Goal: Information Seeking & Learning: Learn about a topic

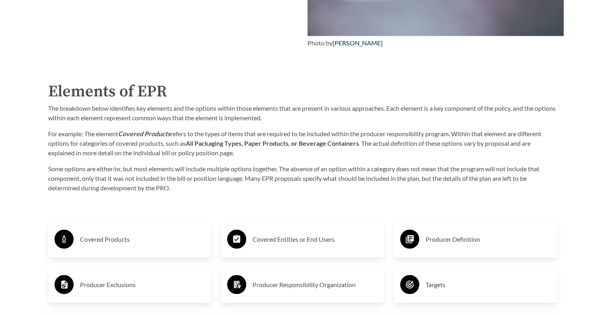
scroll to position [1234, 0]
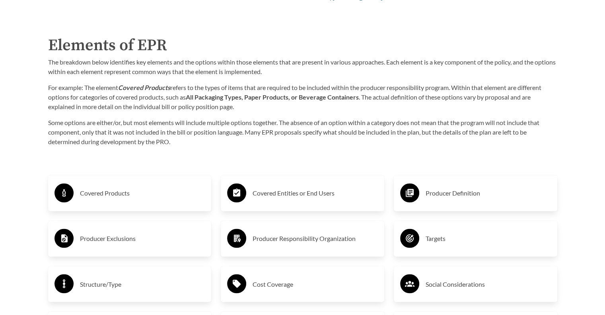
click at [476, 195] on h3 "Producer Definition" at bounding box center [488, 193] width 125 height 13
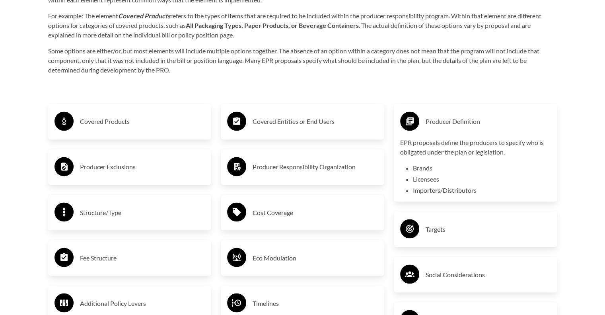
scroll to position [1309, 0]
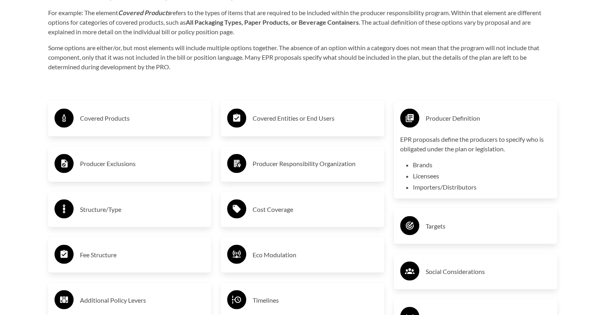
click at [115, 114] on h3 "Covered Products" at bounding box center [142, 118] width 125 height 13
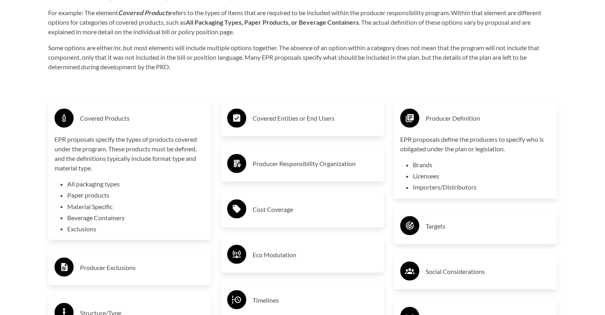
click at [64, 121] on circle at bounding box center [64, 117] width 19 height 19
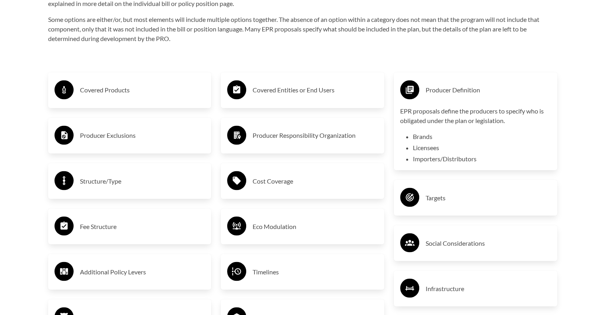
scroll to position [1349, 0]
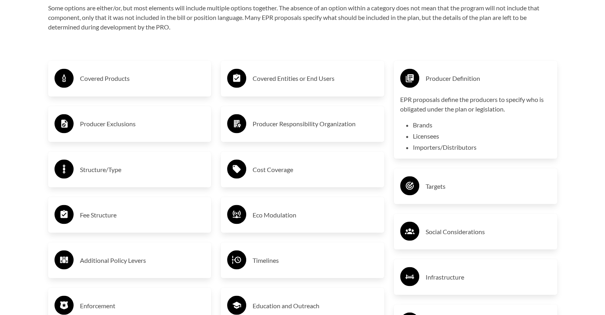
click at [96, 125] on h3 "Producer Exclusions" at bounding box center [142, 123] width 125 height 13
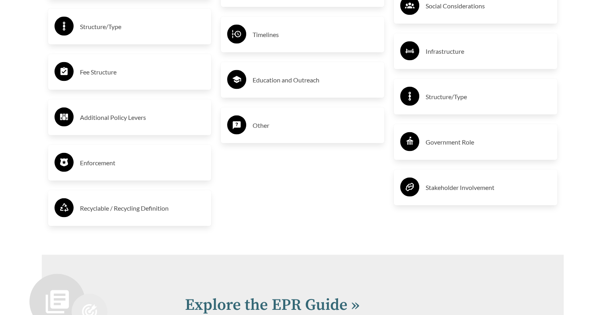
scroll to position [1587, 0]
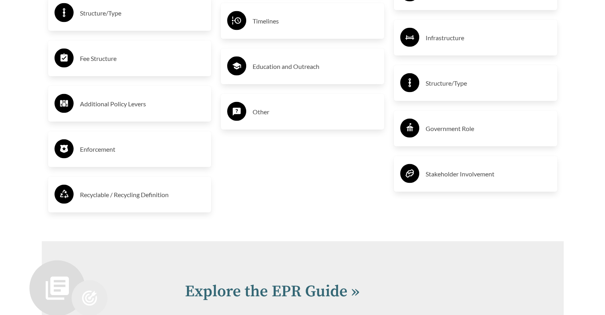
click at [129, 197] on h3 "Recyclable / Recycling Definition" at bounding box center [142, 194] width 125 height 13
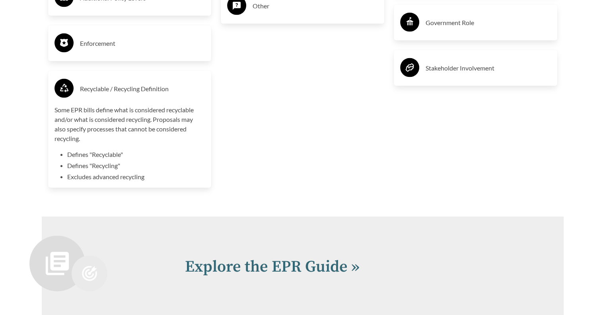
scroll to position [1707, 0]
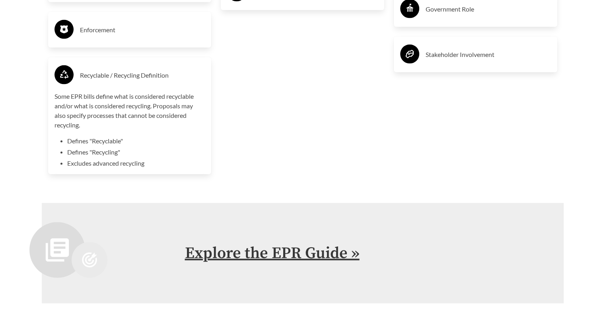
click at [281, 258] on link "Explore the EPR Guide »" at bounding box center [272, 253] width 175 height 20
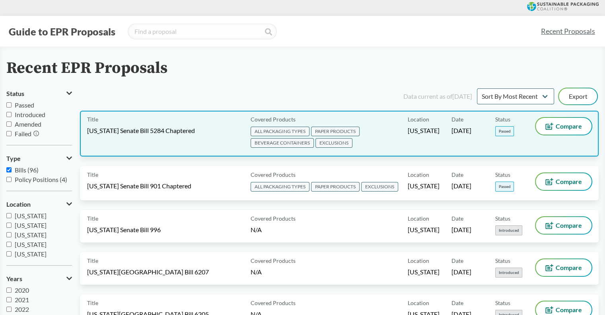
click at [335, 128] on span "PAPER PRODUCTS" at bounding box center [335, 132] width 49 height 10
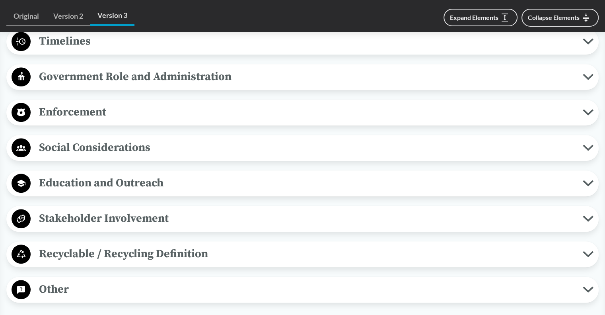
scroll to position [756, 0]
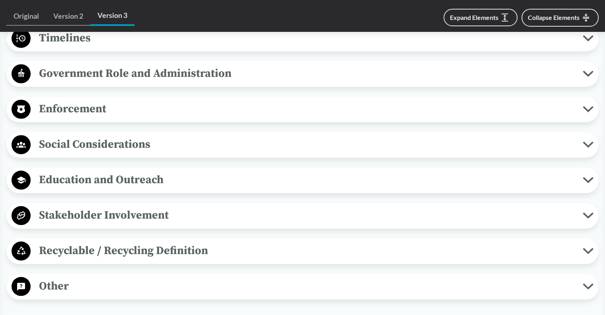
click at [582, 107] on span "Enforcement" at bounding box center [307, 109] width 552 height 18
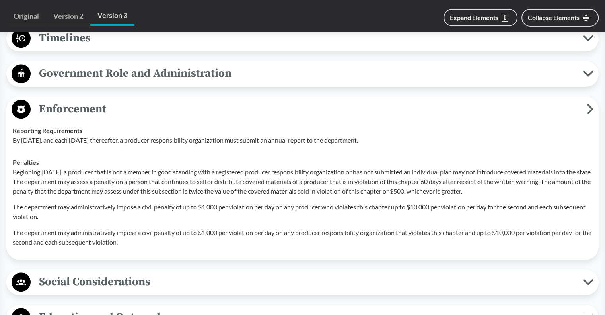
click at [346, 171] on p "Beginning [DATE], a producer that is not a member in good standing with a regis…" at bounding box center [303, 181] width 580 height 29
click at [591, 108] on icon at bounding box center [591, 109] width 4 height 8
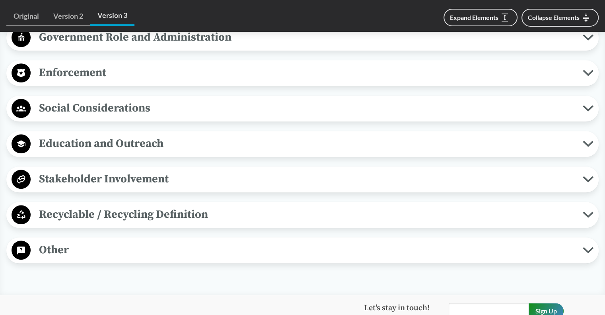
scroll to position [836, 0]
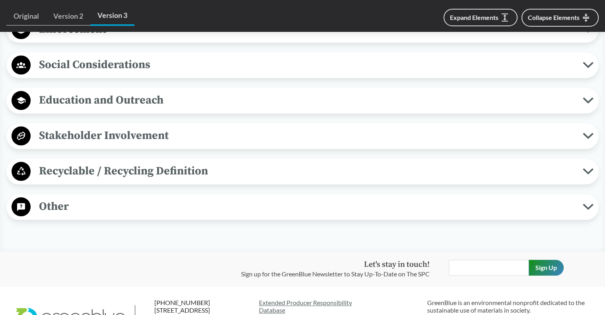
click at [585, 133] on icon at bounding box center [588, 136] width 11 height 6
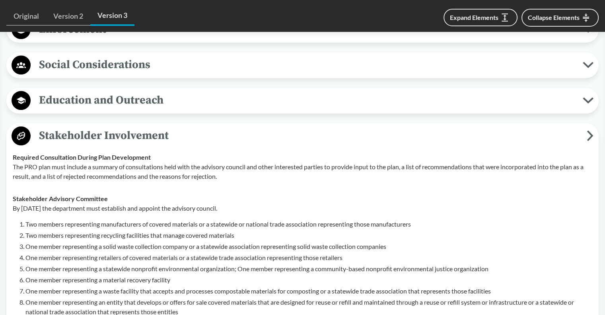
scroll to position [876, 0]
